Goal: Information Seeking & Learning: Learn about a topic

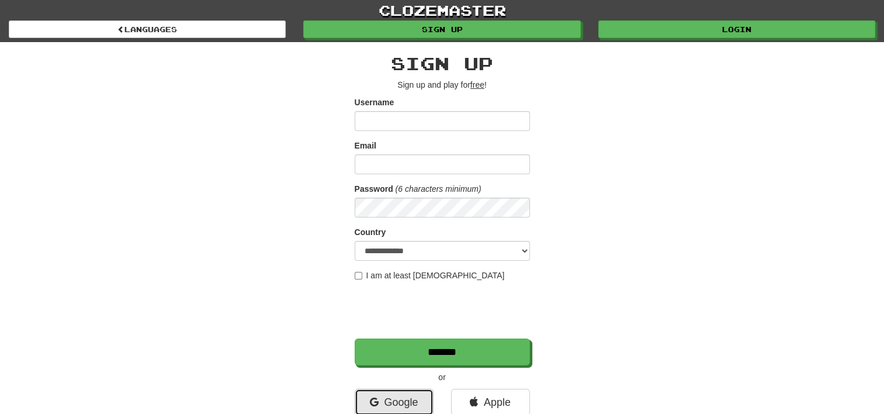
click at [404, 404] on link "Google" at bounding box center [394, 402] width 79 height 27
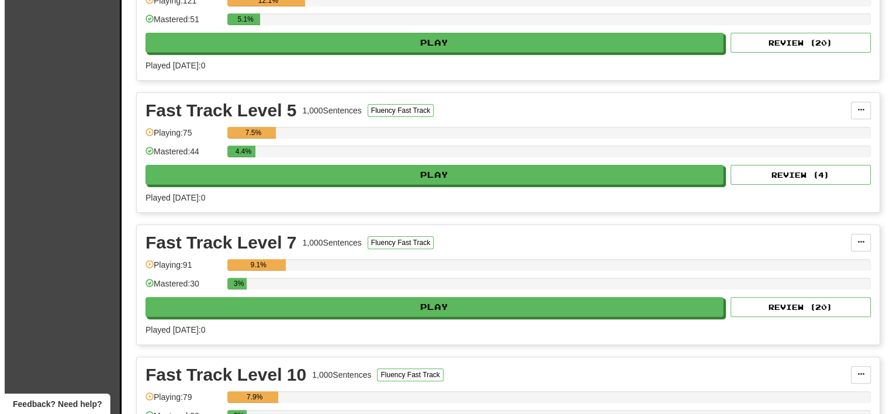
scroll to position [234, 0]
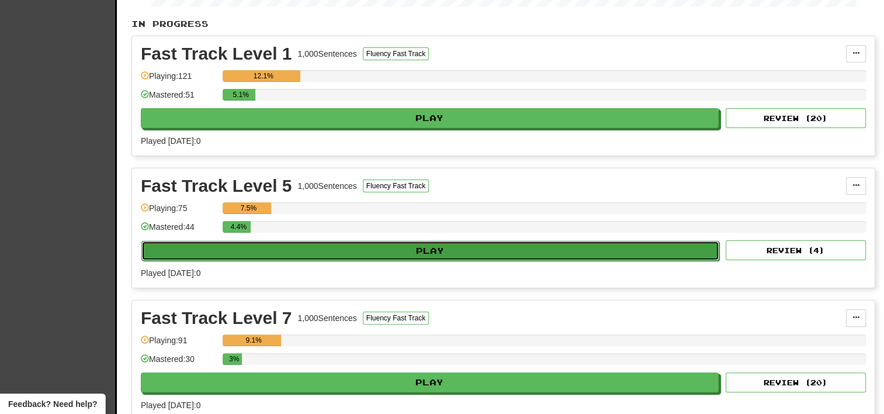
click at [395, 250] on button "Play" at bounding box center [430, 251] width 578 height 20
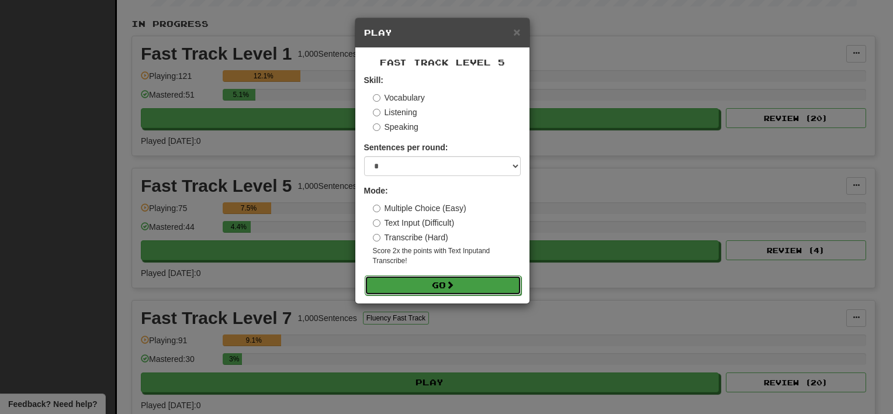
click at [418, 290] on button "Go" at bounding box center [443, 285] width 157 height 20
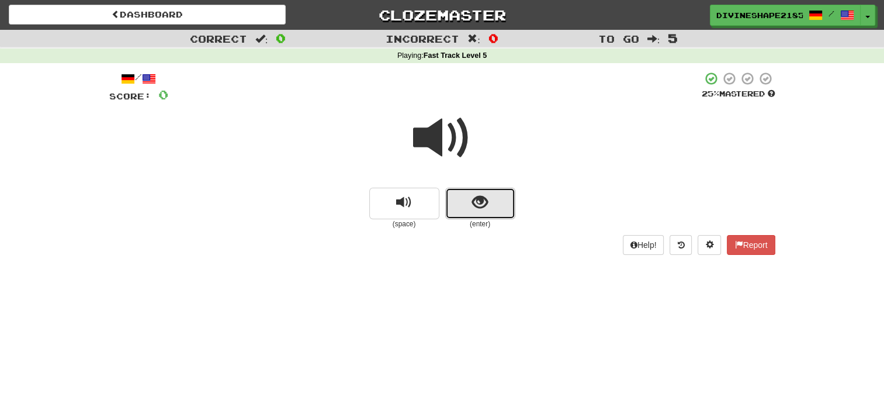
click at [467, 202] on button "show sentence" at bounding box center [480, 204] width 70 height 32
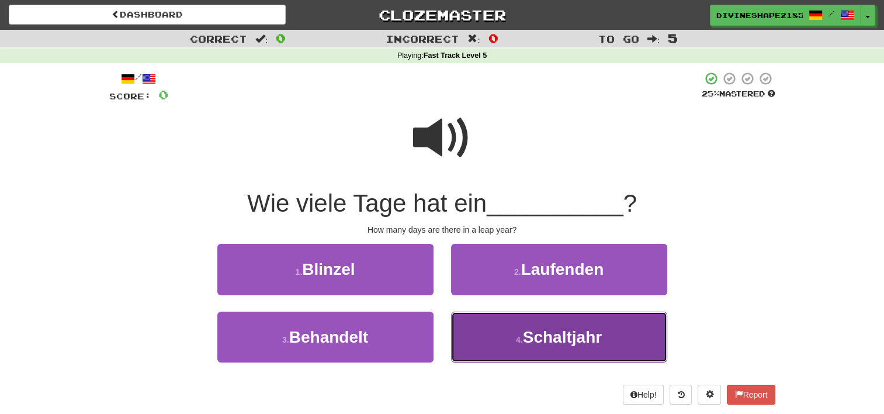
click at [505, 330] on button "4 . Schaltjahr" at bounding box center [559, 336] width 216 height 51
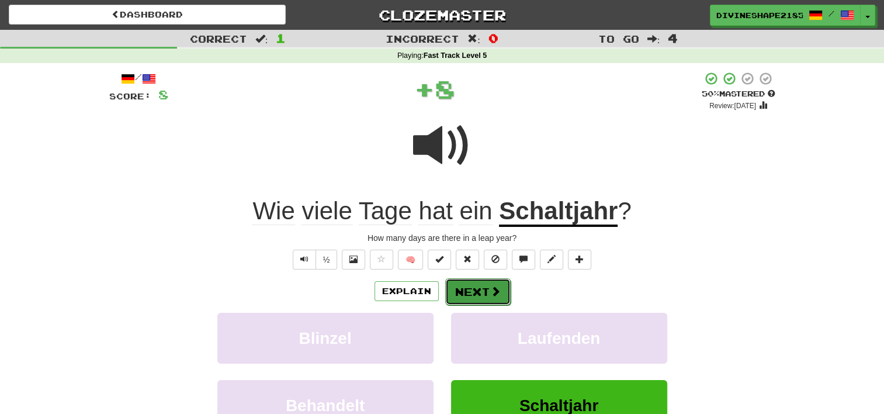
click at [467, 285] on button "Next" at bounding box center [477, 291] width 65 height 27
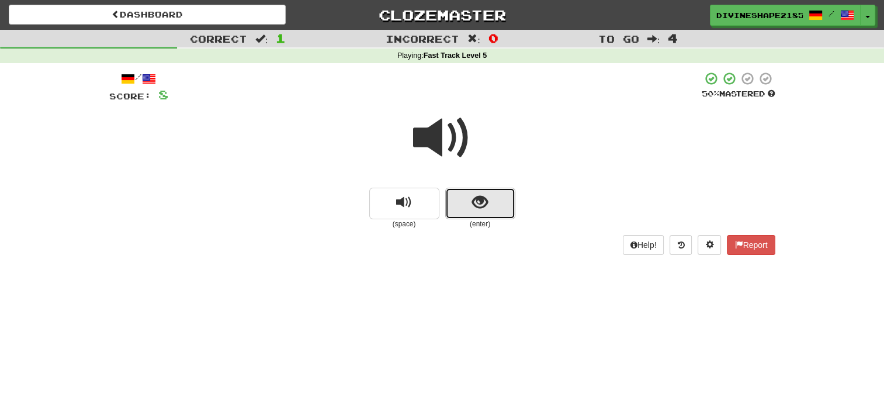
click at [467, 197] on button "show sentence" at bounding box center [480, 204] width 70 height 32
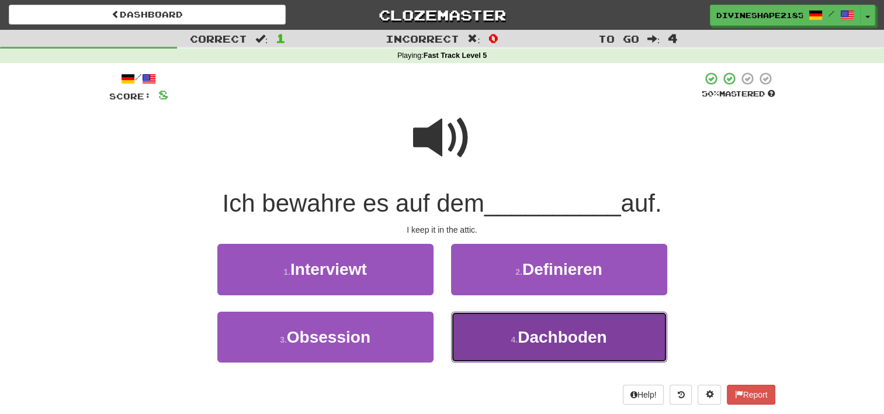
click at [530, 328] on span "Dachboden" at bounding box center [562, 337] width 89 height 18
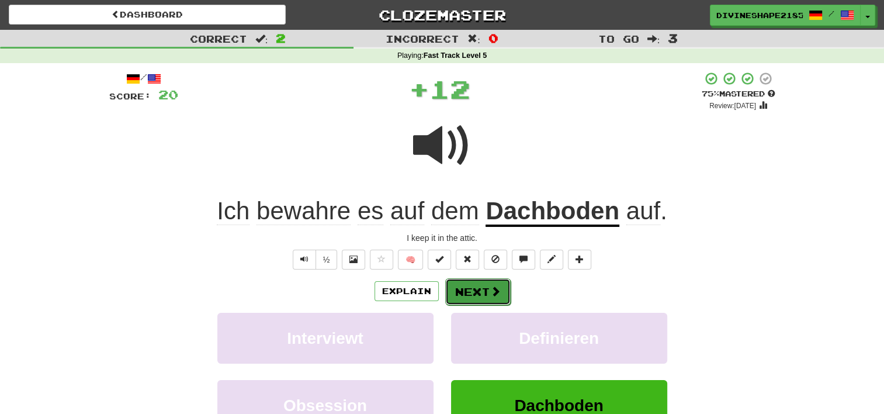
click at [482, 290] on button "Next" at bounding box center [477, 291] width 65 height 27
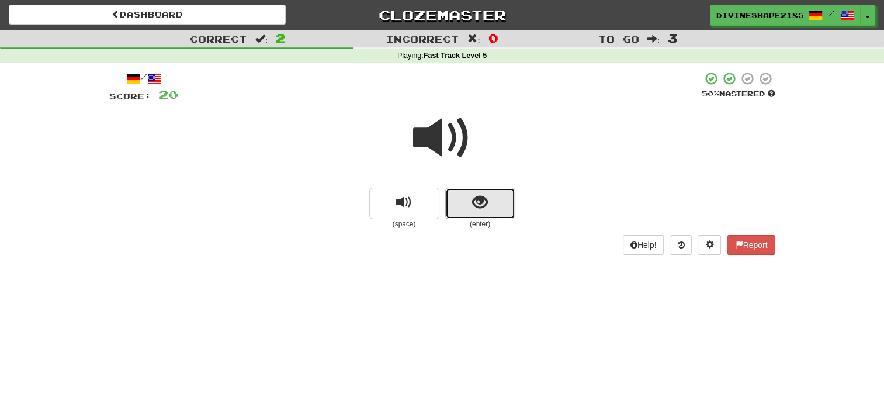
click at [474, 196] on span "show sentence" at bounding box center [480, 203] width 16 height 16
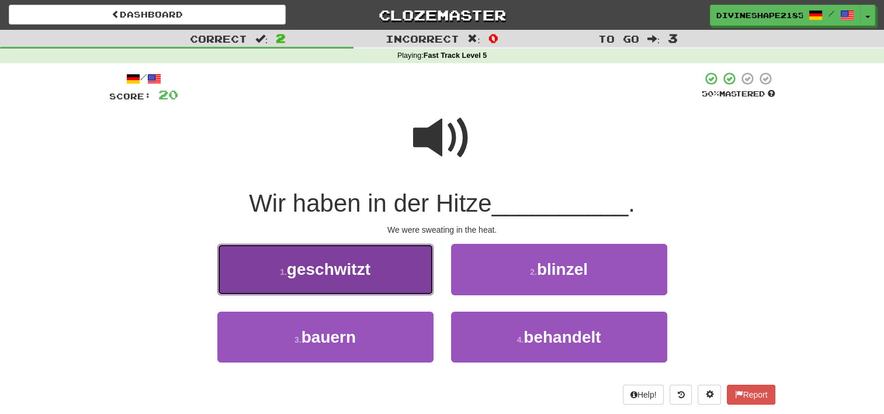
click at [396, 269] on button "1 . geschwitzt" at bounding box center [325, 269] width 216 height 51
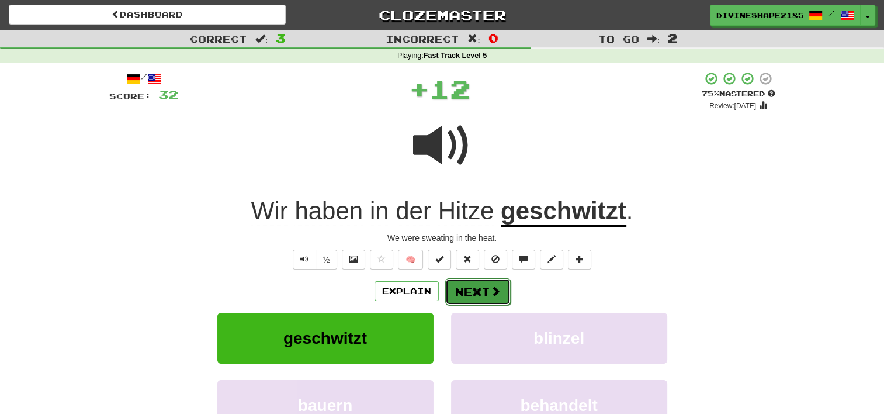
click at [483, 283] on button "Next" at bounding box center [477, 291] width 65 height 27
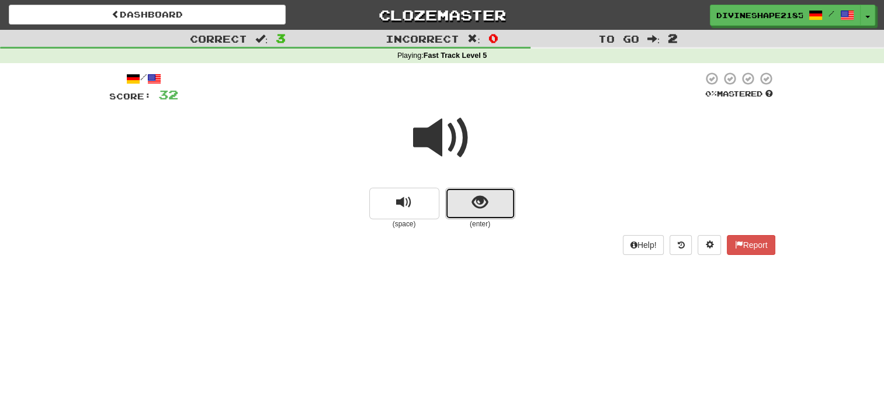
click at [475, 206] on span "show sentence" at bounding box center [480, 203] width 16 height 16
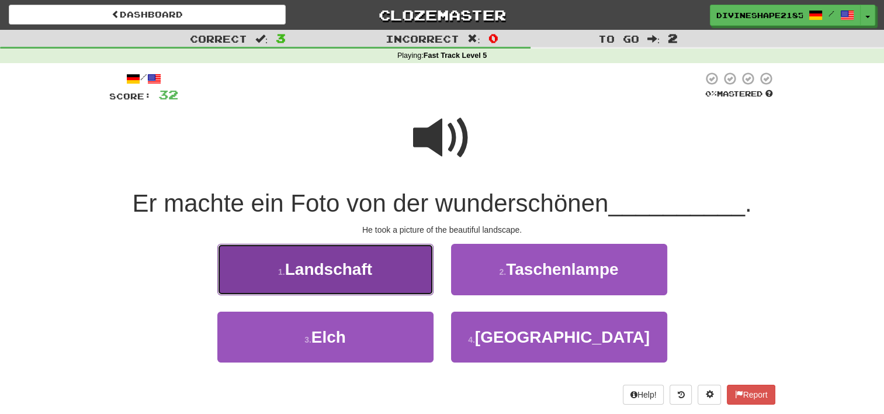
click at [389, 264] on button "1 . Landschaft" at bounding box center [325, 269] width 216 height 51
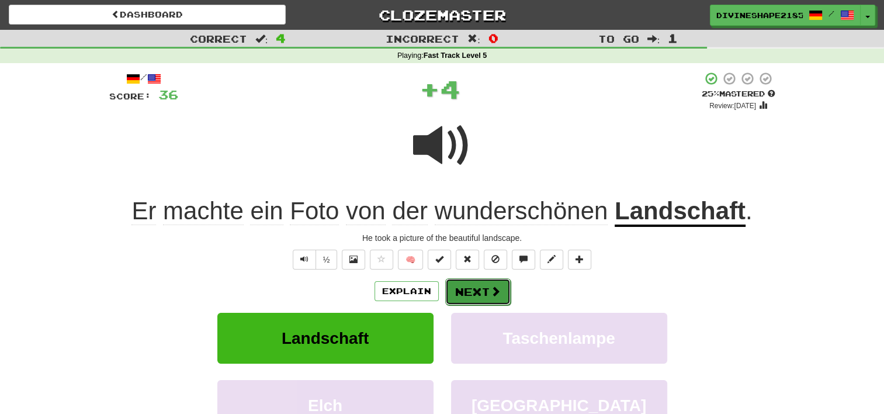
click at [477, 288] on button "Next" at bounding box center [477, 291] width 65 height 27
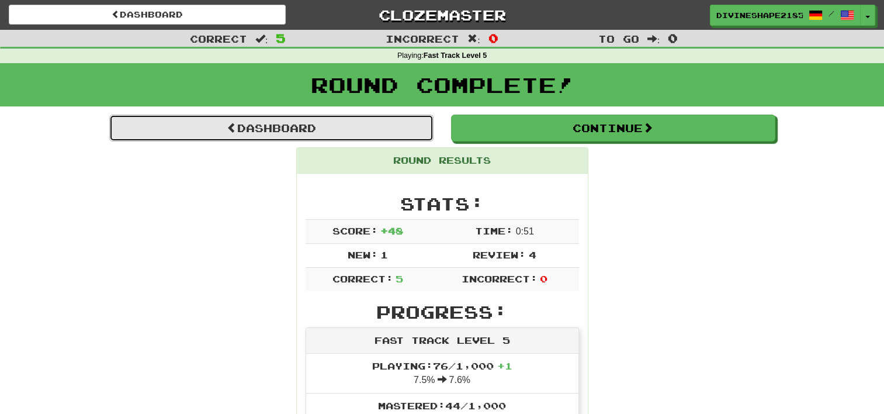
click at [354, 119] on link "Dashboard" at bounding box center [271, 128] width 324 height 27
